Goal: Task Accomplishment & Management: Manage account settings

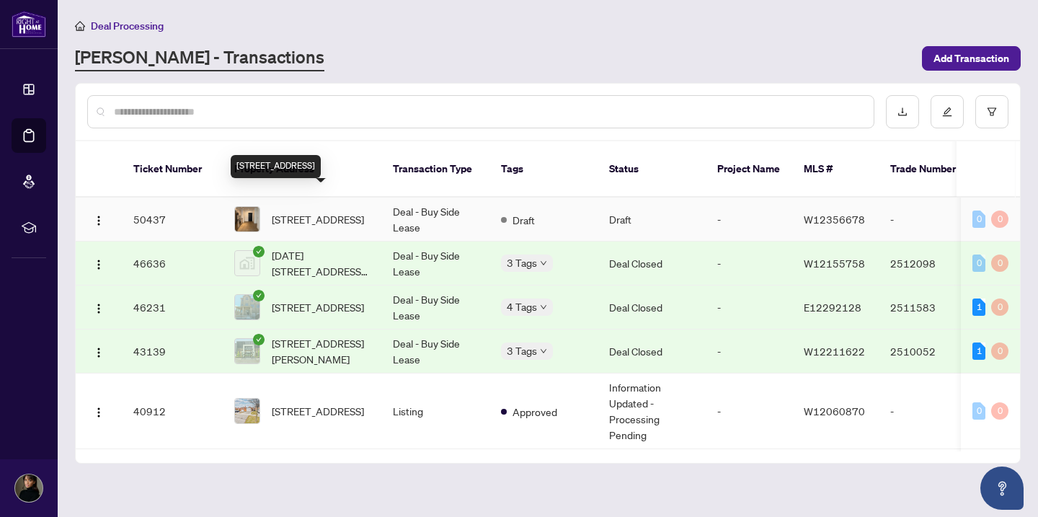
click at [349, 211] on span "[STREET_ADDRESS]" at bounding box center [318, 219] width 92 height 16
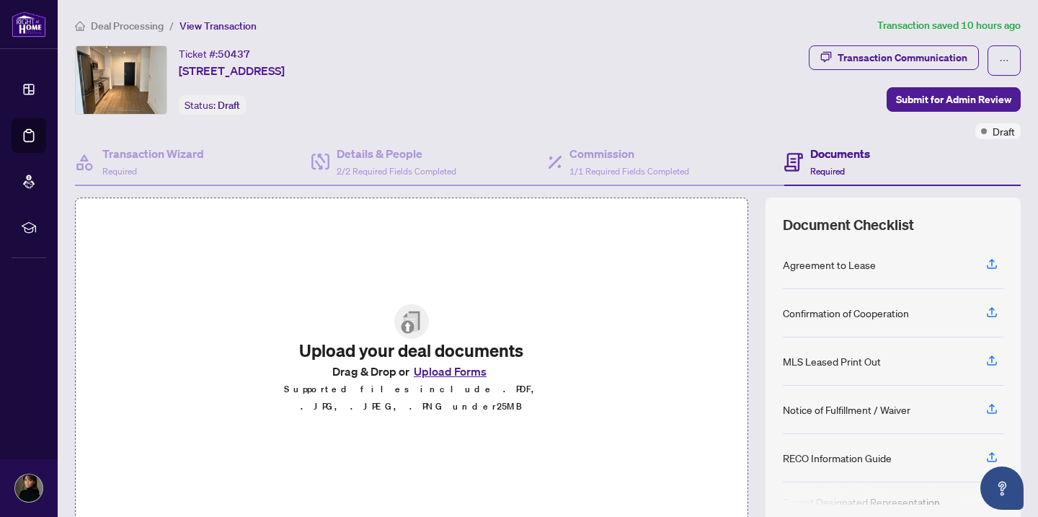
scroll to position [68, 0]
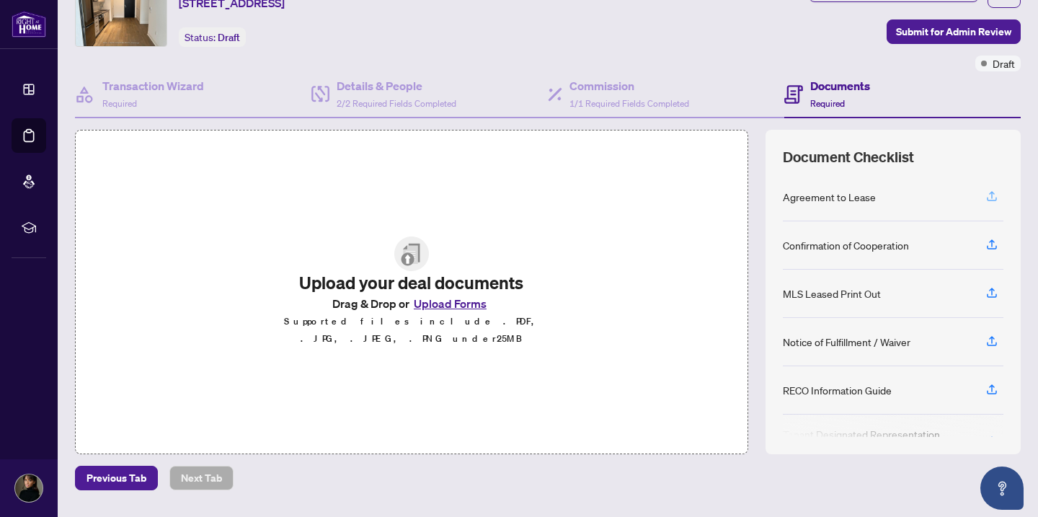
click at [988, 190] on icon "button" at bounding box center [991, 196] width 13 height 13
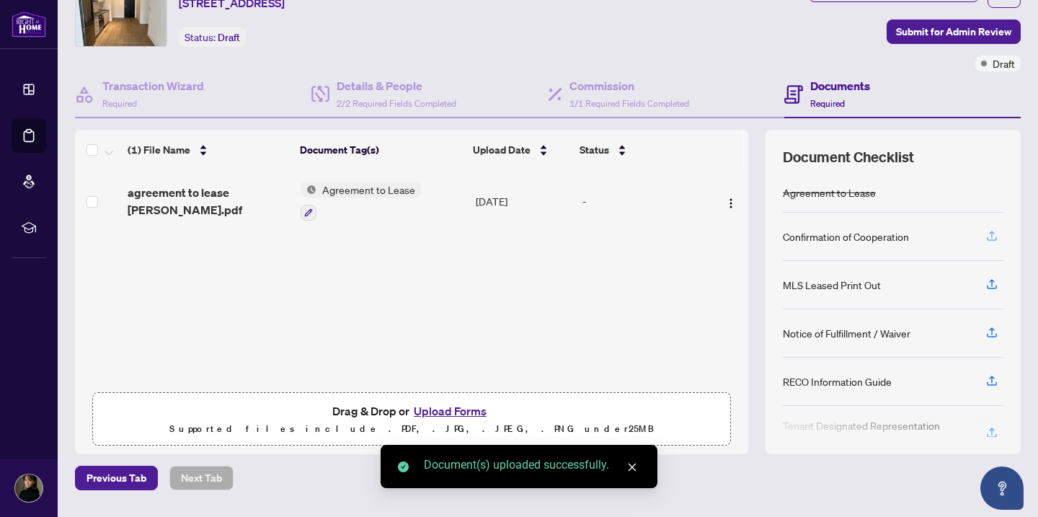
click at [991, 234] on icon "button" at bounding box center [992, 234] width 6 height 7
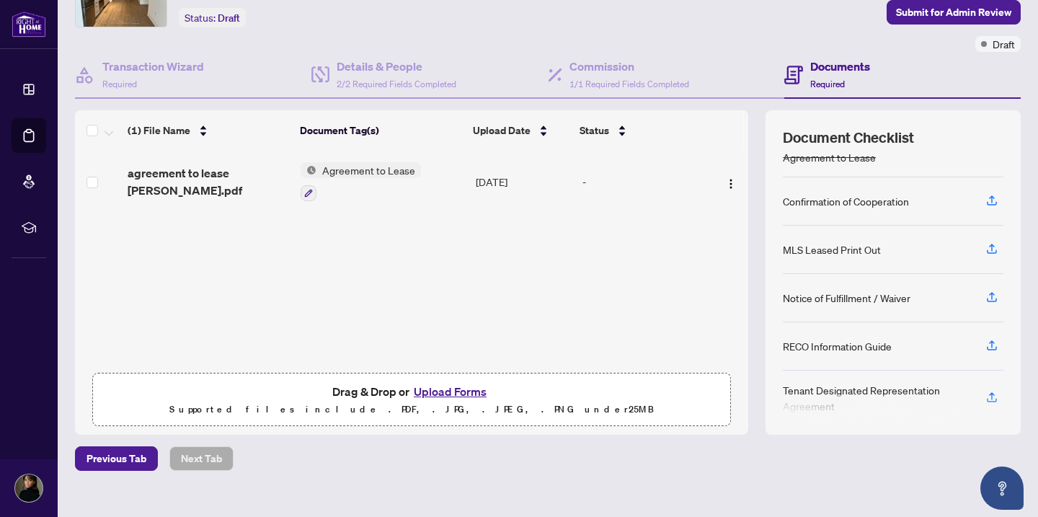
scroll to position [0, 0]
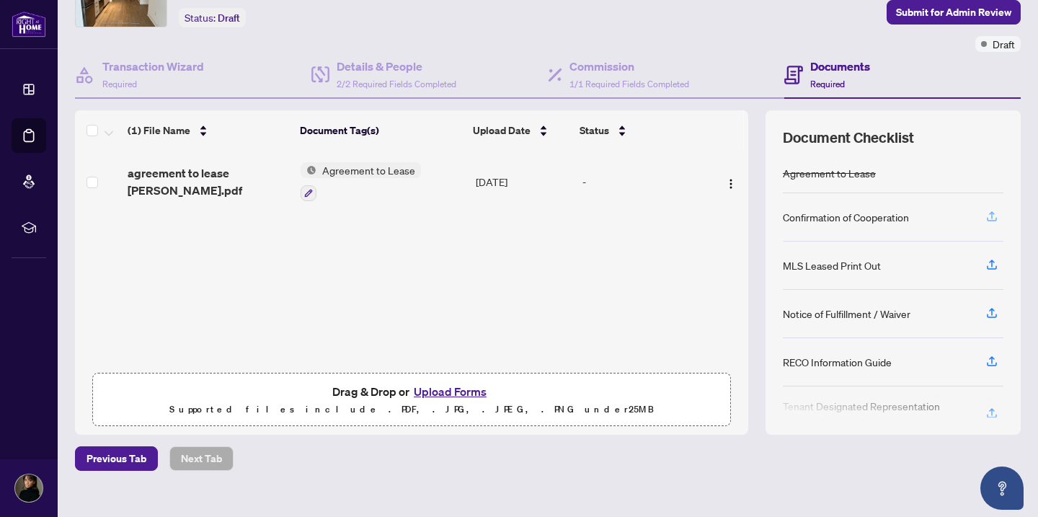
click at [991, 218] on icon "button" at bounding box center [991, 219] width 10 height 4
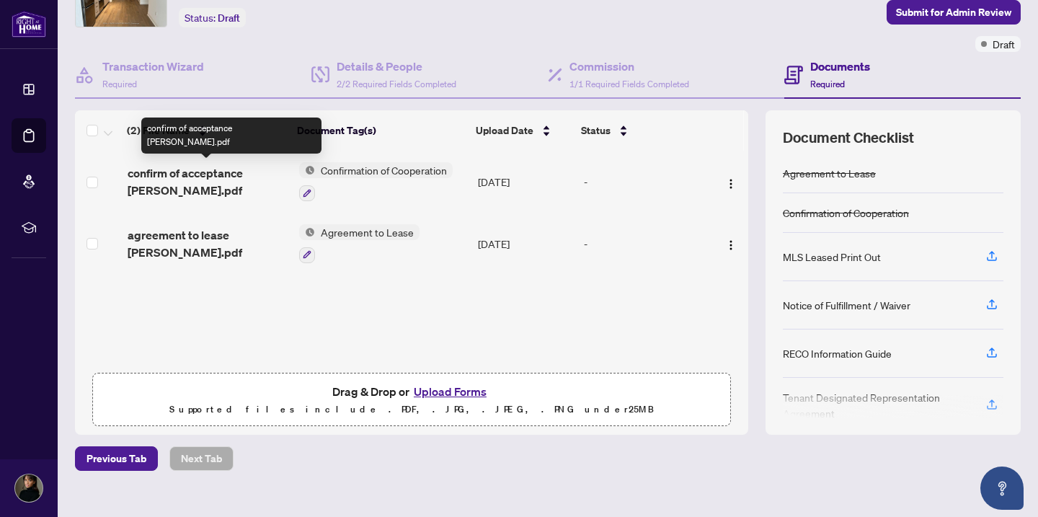
click at [212, 172] on span "confirm of acceptance [PERSON_NAME].pdf" at bounding box center [208, 181] width 160 height 35
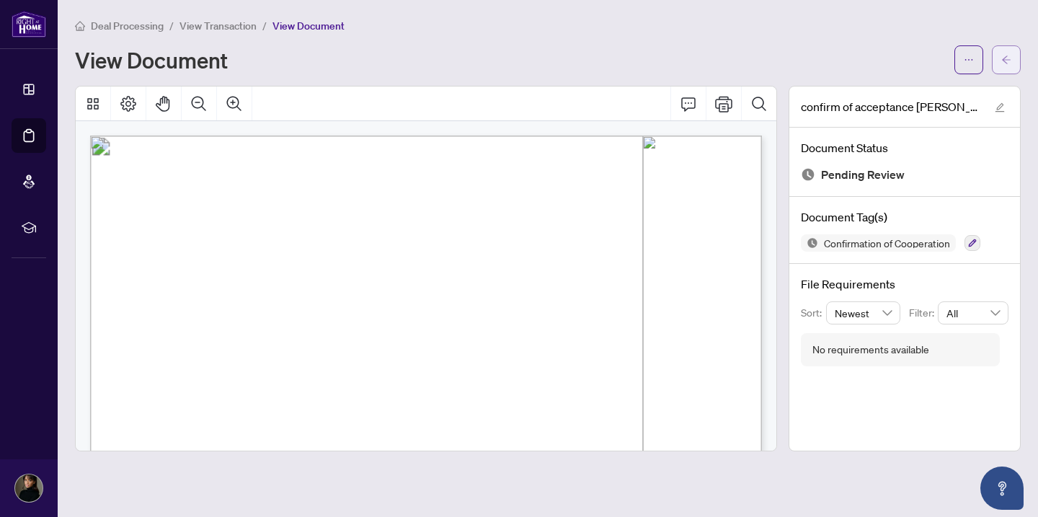
click at [1011, 58] on button "button" at bounding box center [1006, 59] width 29 height 29
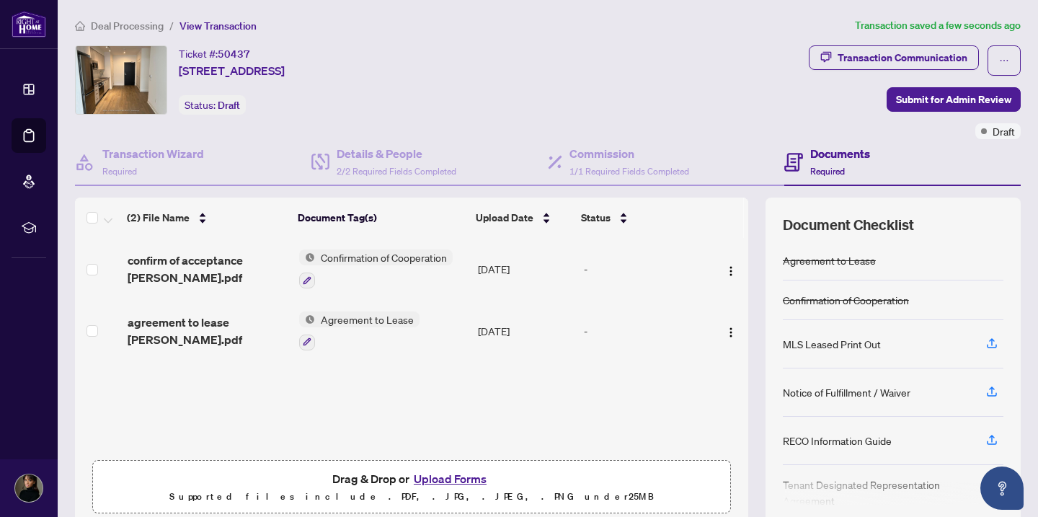
click at [370, 259] on span "Confirmation of Cooperation" at bounding box center [384, 257] width 138 height 16
click at [378, 265] on div "Confirmation of Cooperation" at bounding box center [375, 268] width 153 height 39
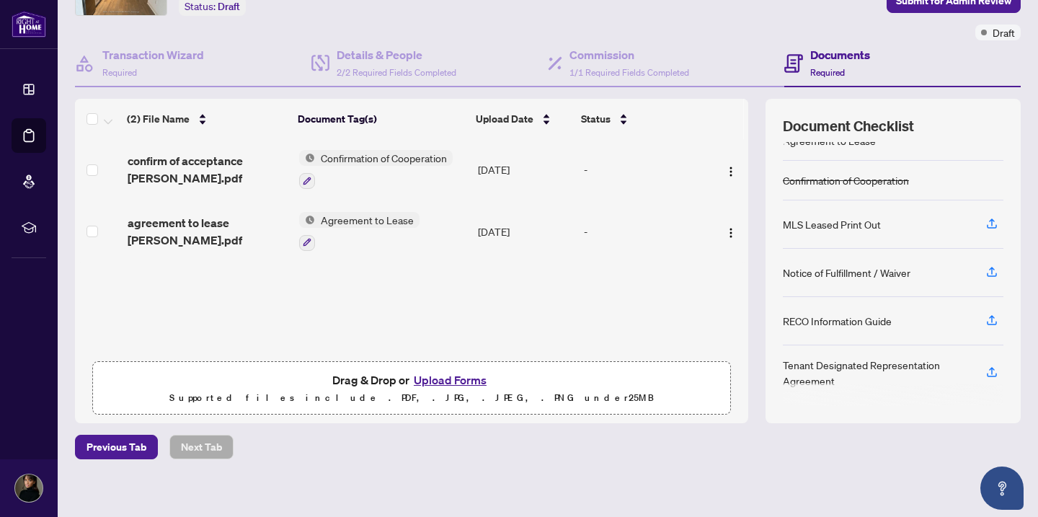
scroll to position [107, 0]
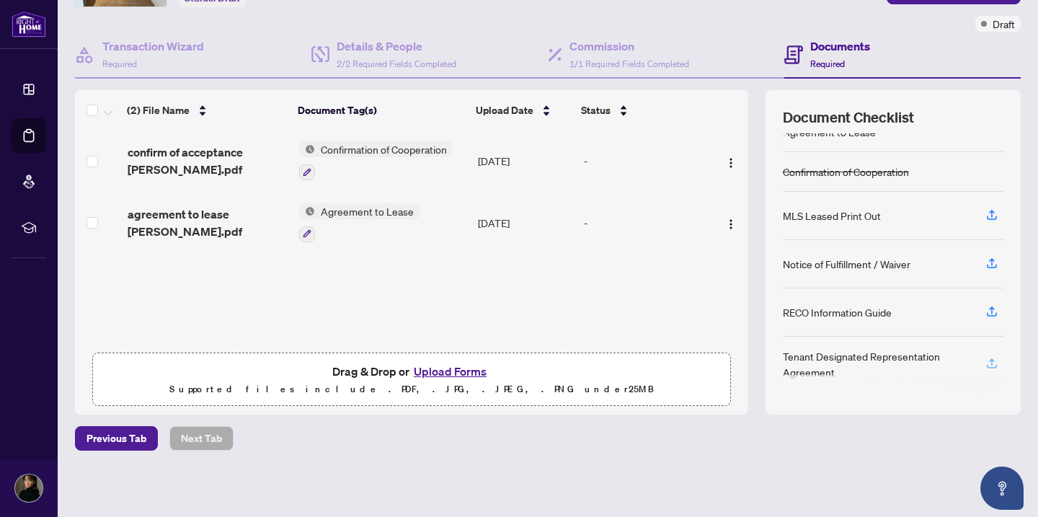
click at [986, 361] on icon "button" at bounding box center [991, 363] width 13 height 13
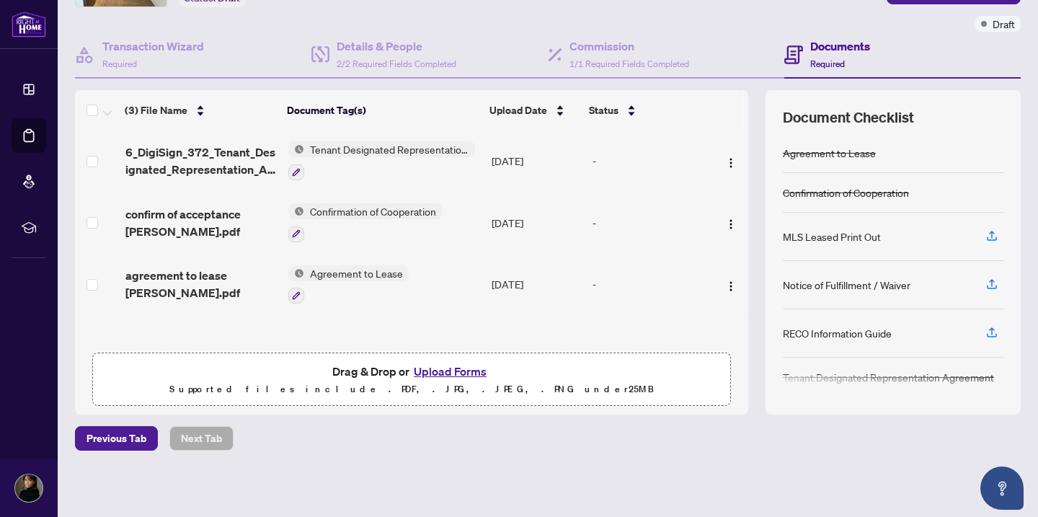
scroll to position [5, 0]
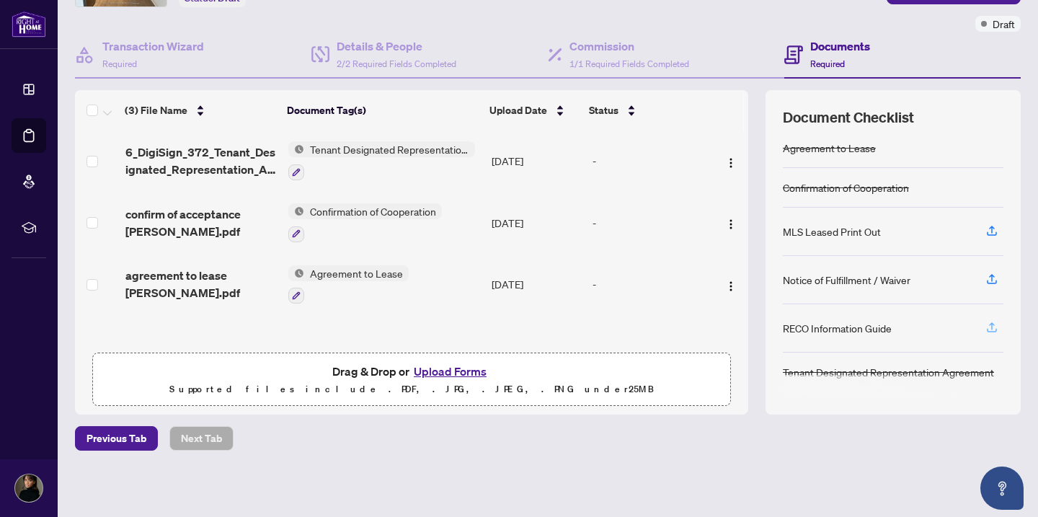
click at [991, 323] on icon "button" at bounding box center [991, 327] width 13 height 13
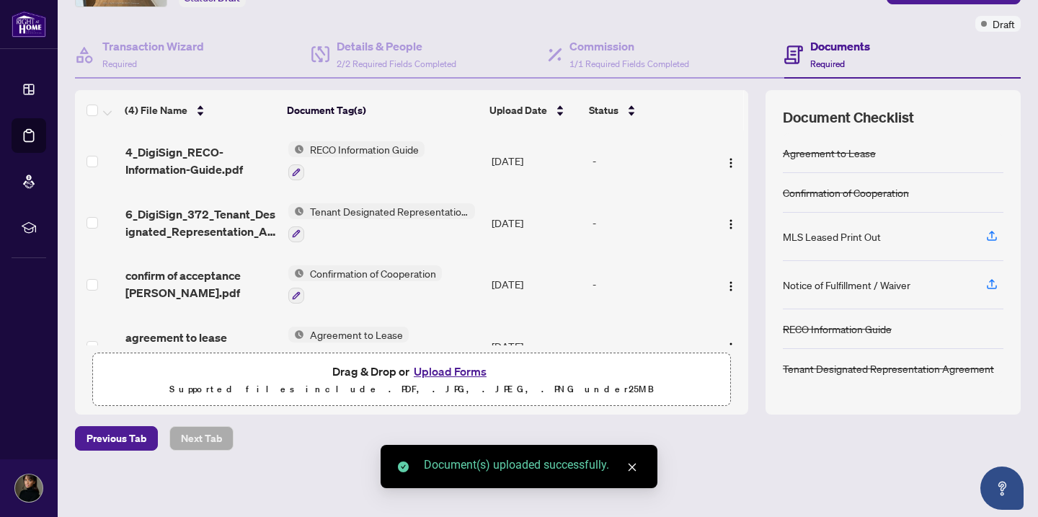
scroll to position [35, 0]
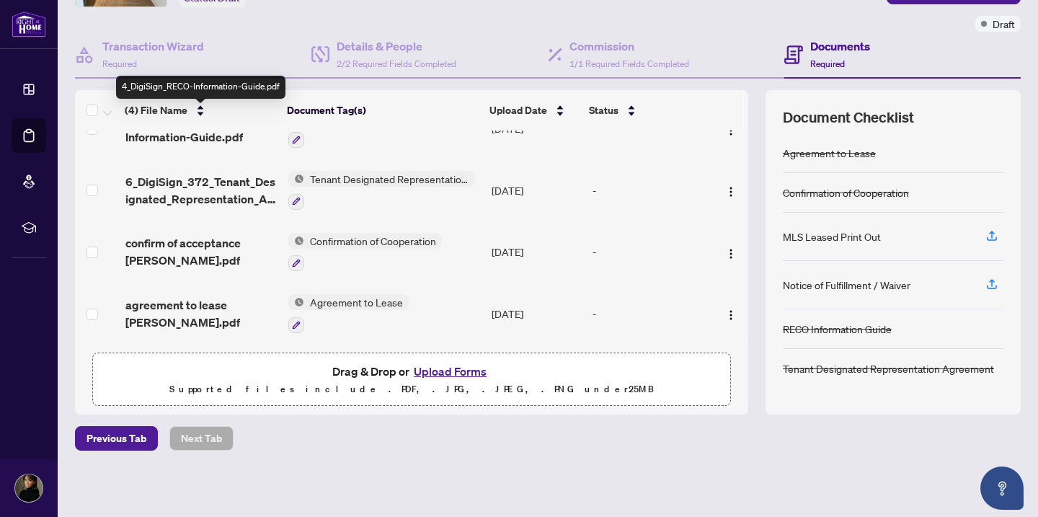
click at [153, 133] on span "4_DigiSign_RECO-Information-Guide.pdf" at bounding box center [200, 128] width 151 height 35
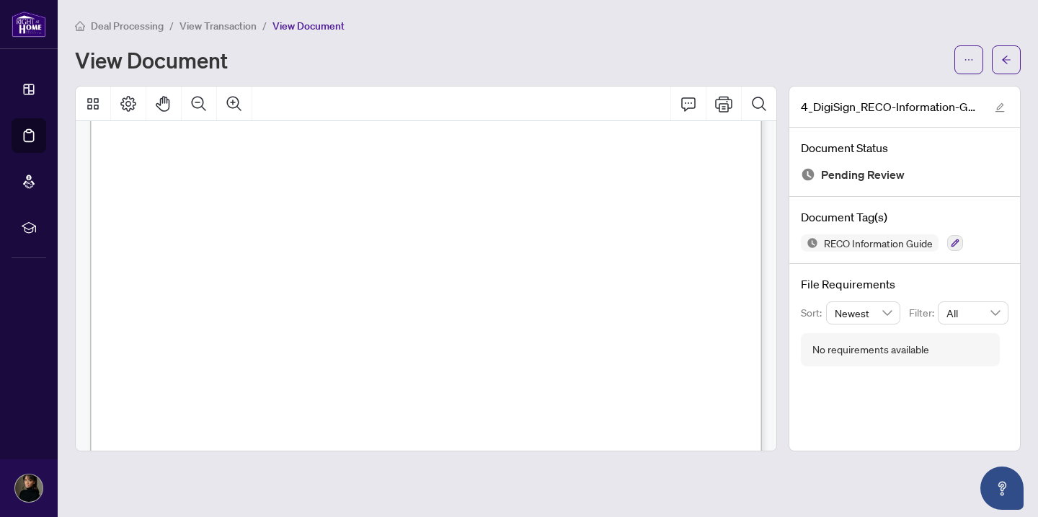
scroll to position [3807, 0]
click at [1017, 55] on button "button" at bounding box center [1006, 59] width 29 height 29
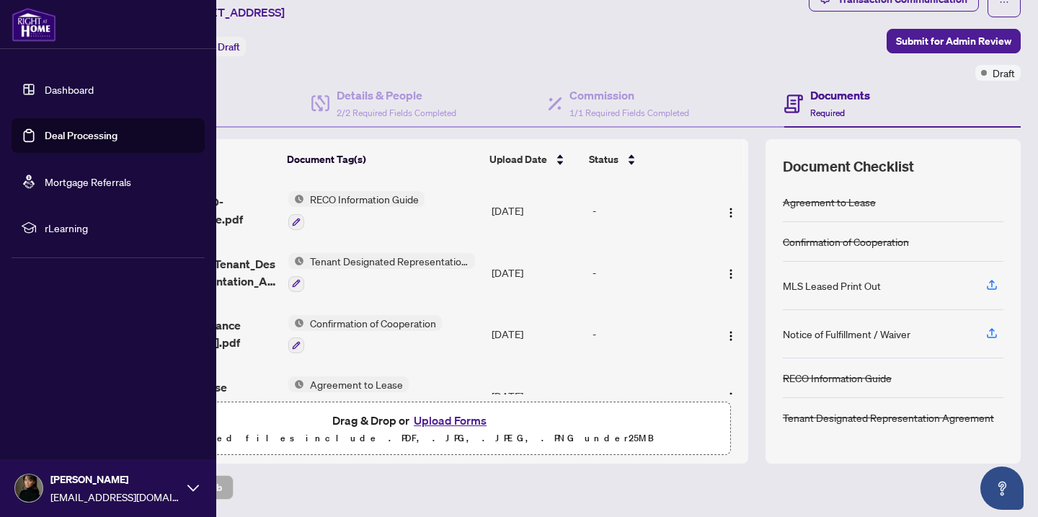
click at [56, 83] on link "Dashboard" at bounding box center [69, 89] width 49 height 13
